Goal: Task Accomplishment & Management: Use online tool/utility

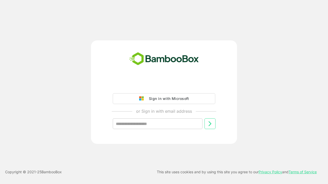
type input "**********"
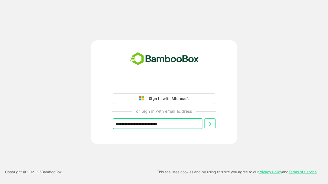
click at [210, 124] on icon at bounding box center [210, 124] width 6 height 6
